Goal: Task Accomplishment & Management: Use online tool/utility

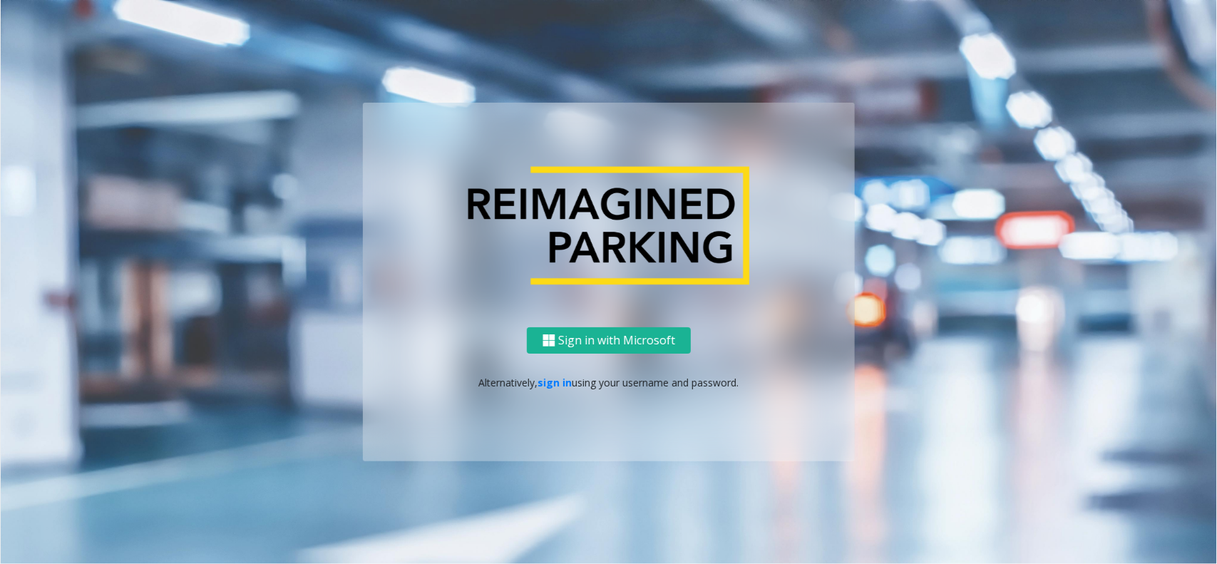
click at [544, 372] on div "Sign in with Microsoft Alternatively, sign in using your username and password." at bounding box center [609, 394] width 492 height 134
click at [551, 386] on link "sign in" at bounding box center [555, 383] width 34 height 14
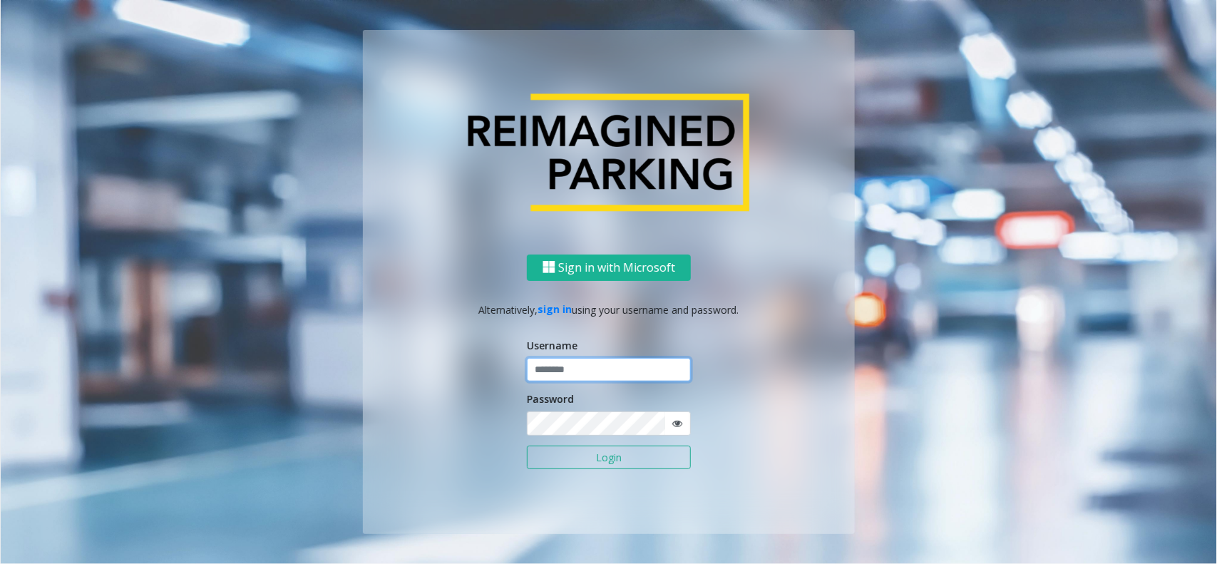
type input "**********"
click at [587, 450] on button "Login" at bounding box center [609, 457] width 164 height 24
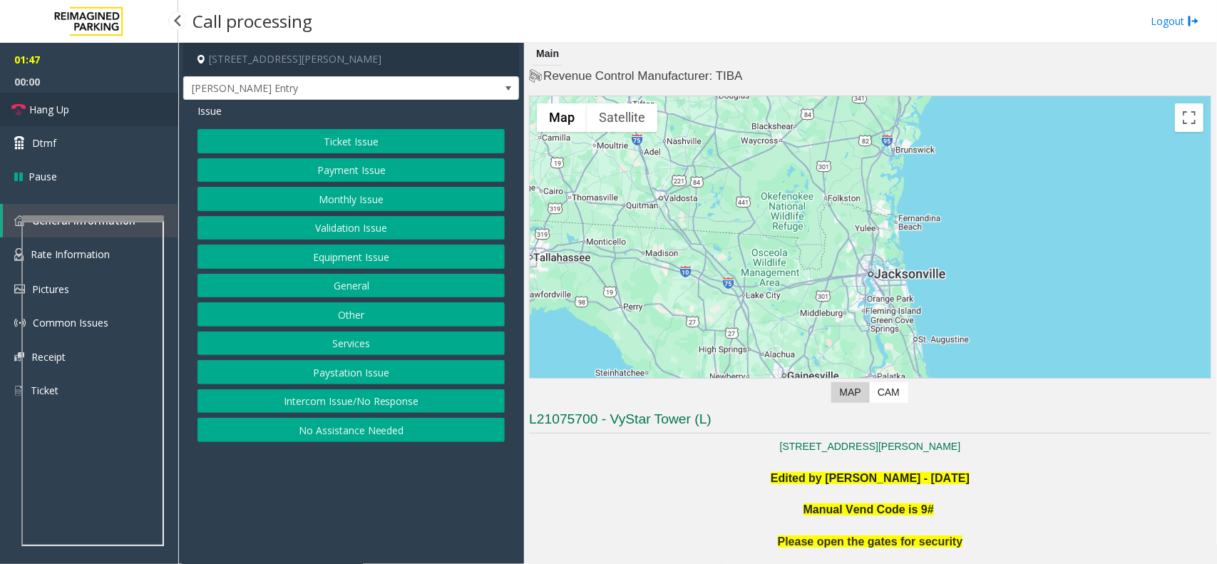
click at [110, 104] on link "Hang Up" at bounding box center [89, 109] width 178 height 33
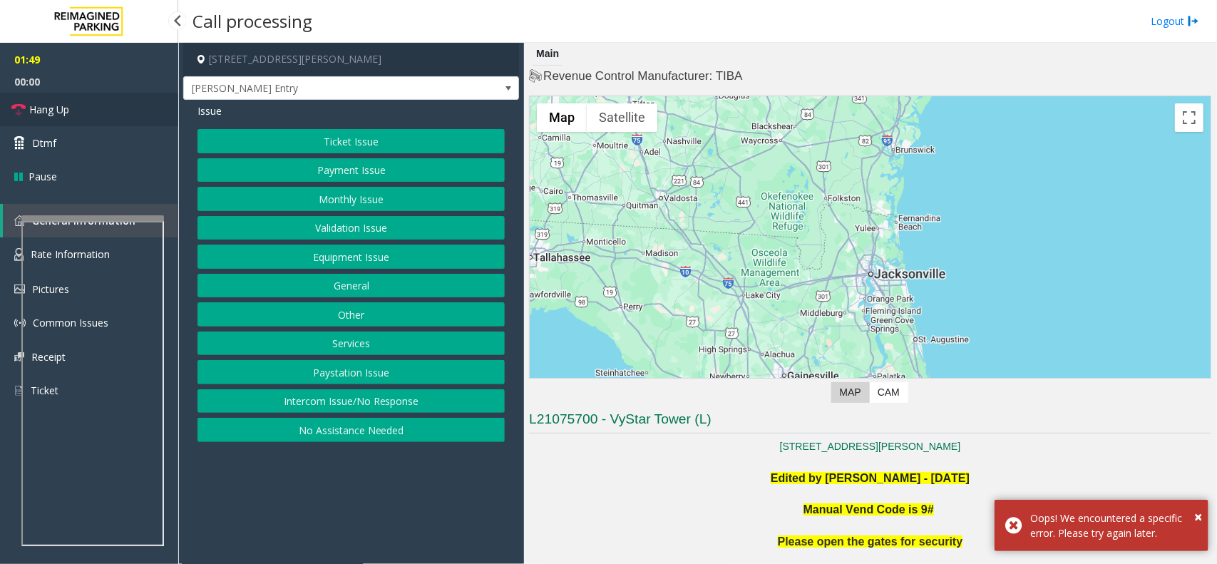
click at [110, 103] on link "Hang Up" at bounding box center [89, 109] width 178 height 33
click at [335, 411] on button "Intercom Issue/No Response" at bounding box center [350, 401] width 307 height 24
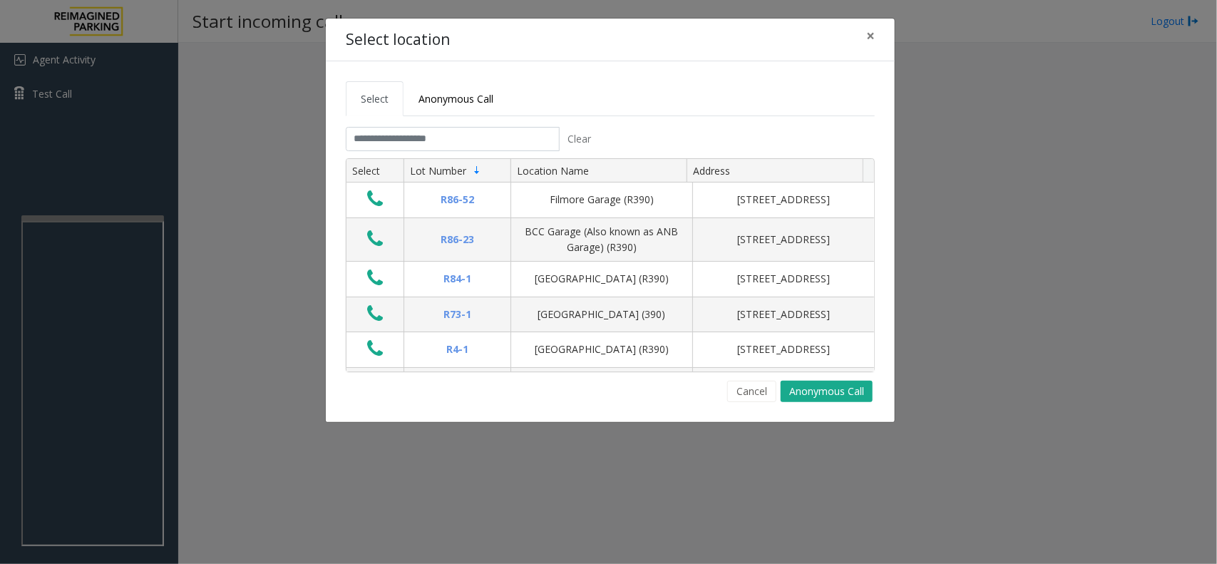
click at [738, 403] on div "Select Anonymous Call Clear Select Lot Number Location Name Address R86-52 Film…" at bounding box center [610, 241] width 569 height 361
click at [746, 401] on button "Cancel" at bounding box center [751, 391] width 49 height 21
click at [736, 383] on button "Cancel" at bounding box center [751, 391] width 49 height 21
